Goal: Information Seeking & Learning: Learn about a topic

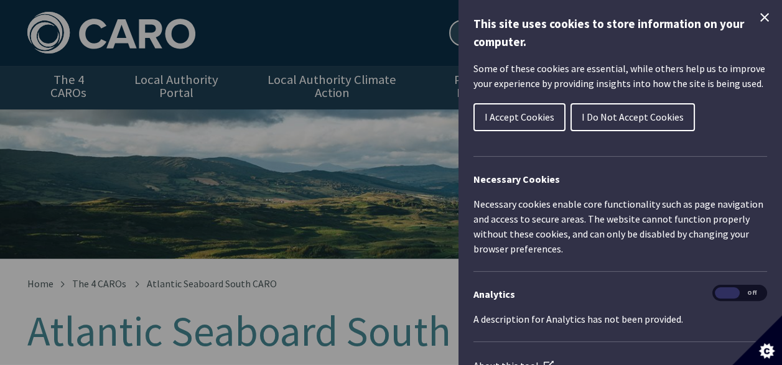
click at [757, 11] on icon "Close Cookie Control" at bounding box center [764, 17] width 15 height 15
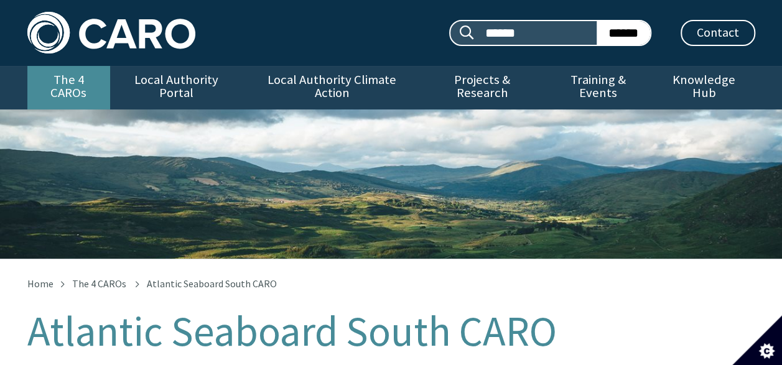
click at [72, 86] on link "The 4 CAROs" at bounding box center [68, 88] width 83 height 44
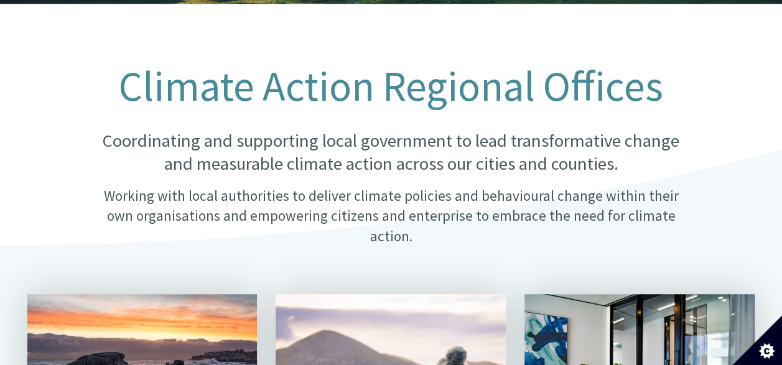
scroll to position [274, 0]
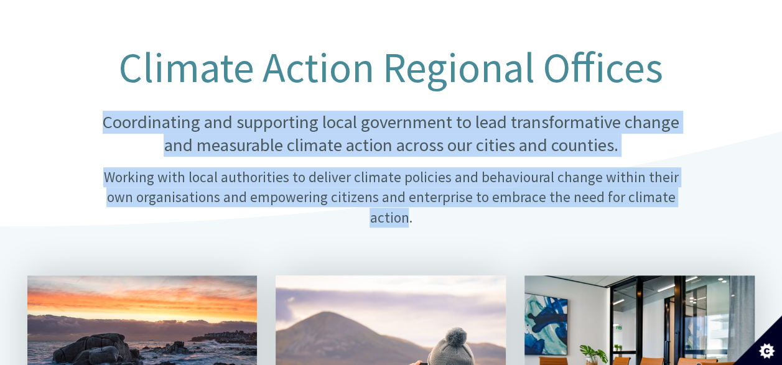
drag, startPoint x: 103, startPoint y: 109, endPoint x: 670, endPoint y: 185, distance: 571.9
click at [670, 185] on div "Climate Action Regional Offices Coordinating and supporting local government to…" at bounding box center [391, 145] width 622 height 201
copy div "Coordinating and supporting local government to lead transformative change and …"
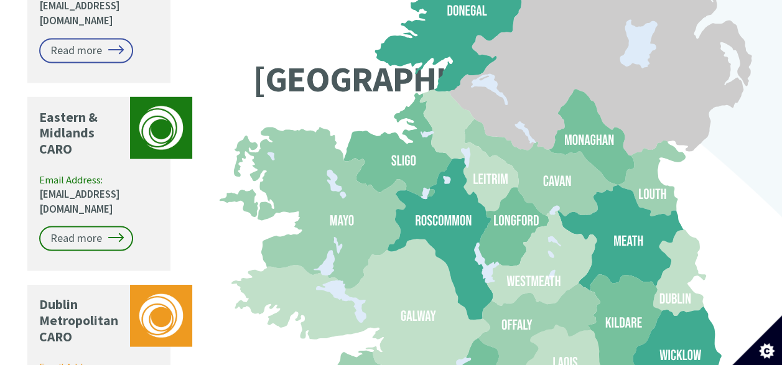
scroll to position [368, 0]
